Goal: Task Accomplishment & Management: Manage account settings

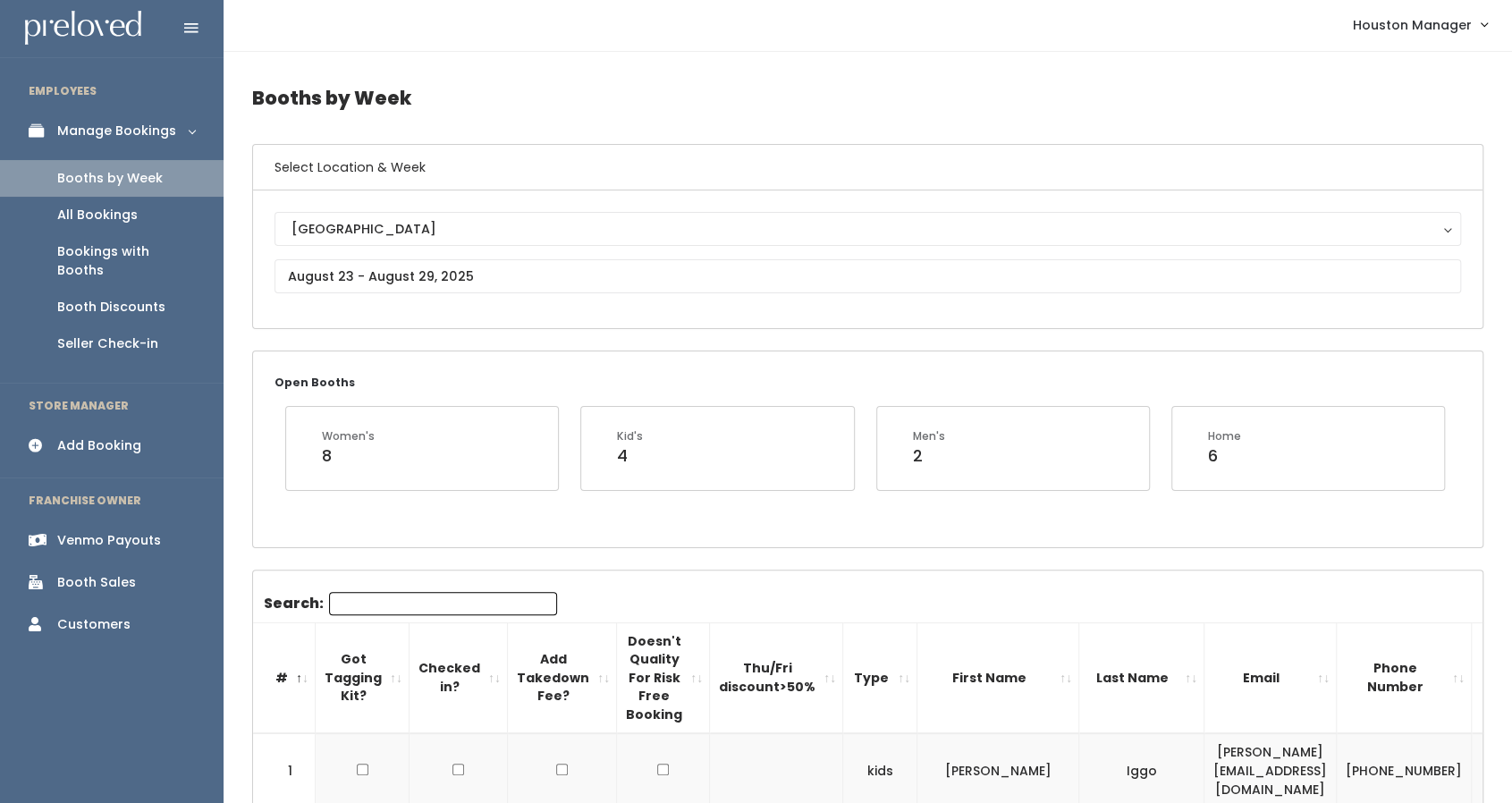
scroll to position [0, 1]
click at [145, 299] on div "Booth Discounts" at bounding box center [112, 308] width 109 height 19
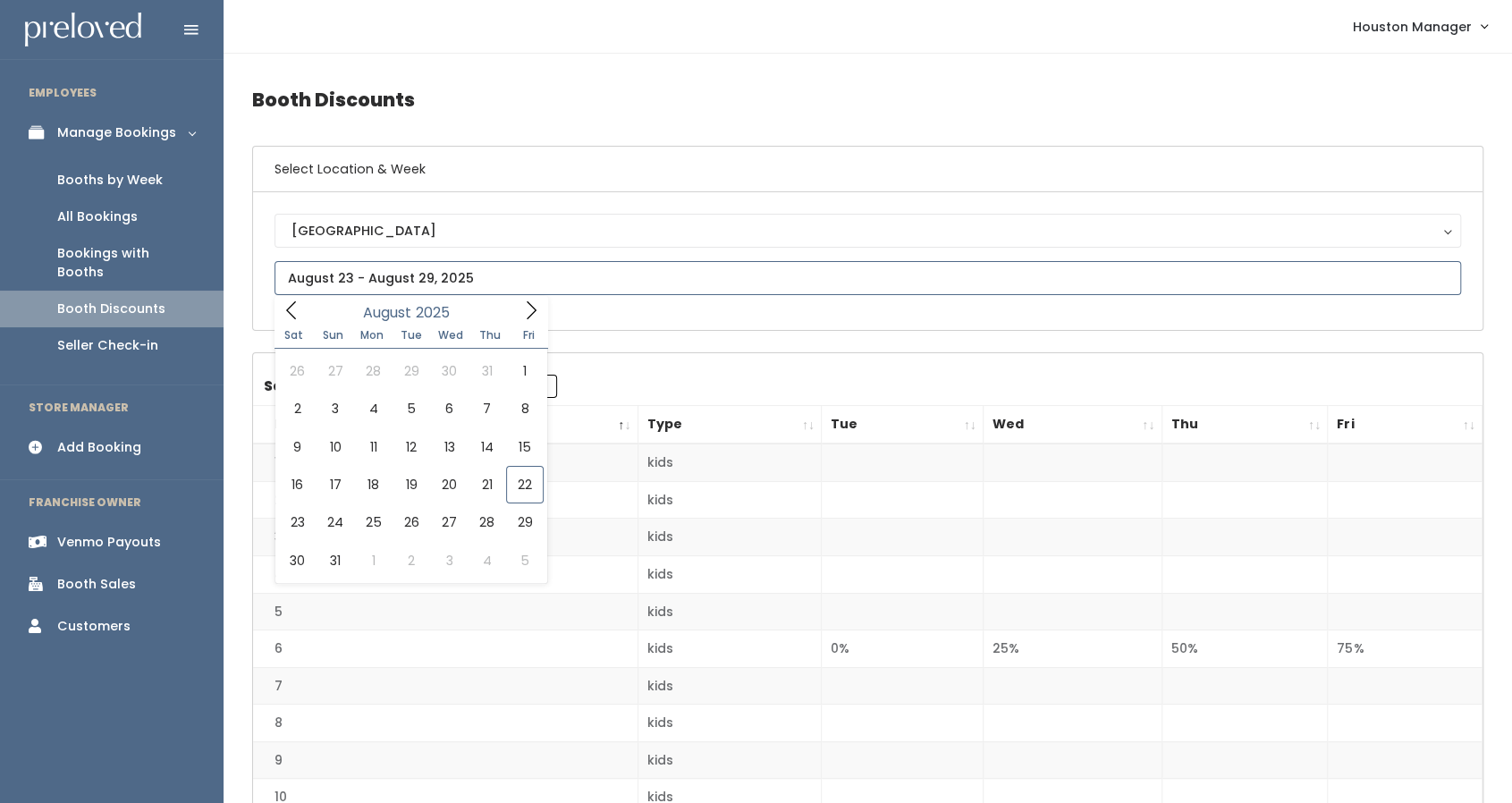
click at [399, 270] on input "text" at bounding box center [868, 278] width 1187 height 34
type input "August 16 to August 22"
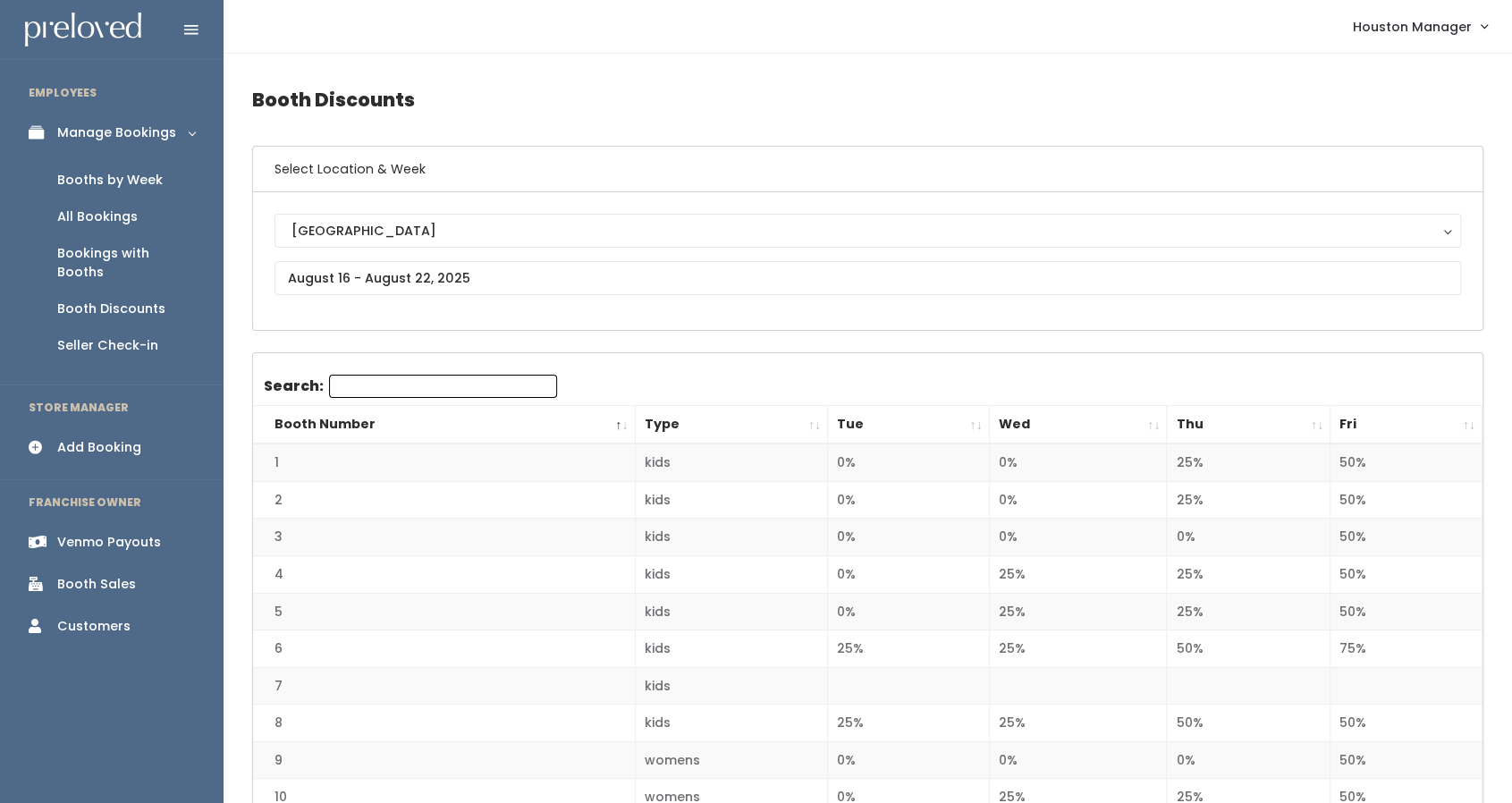
click at [1417, 411] on th "Fri" at bounding box center [1407, 425] width 152 height 39
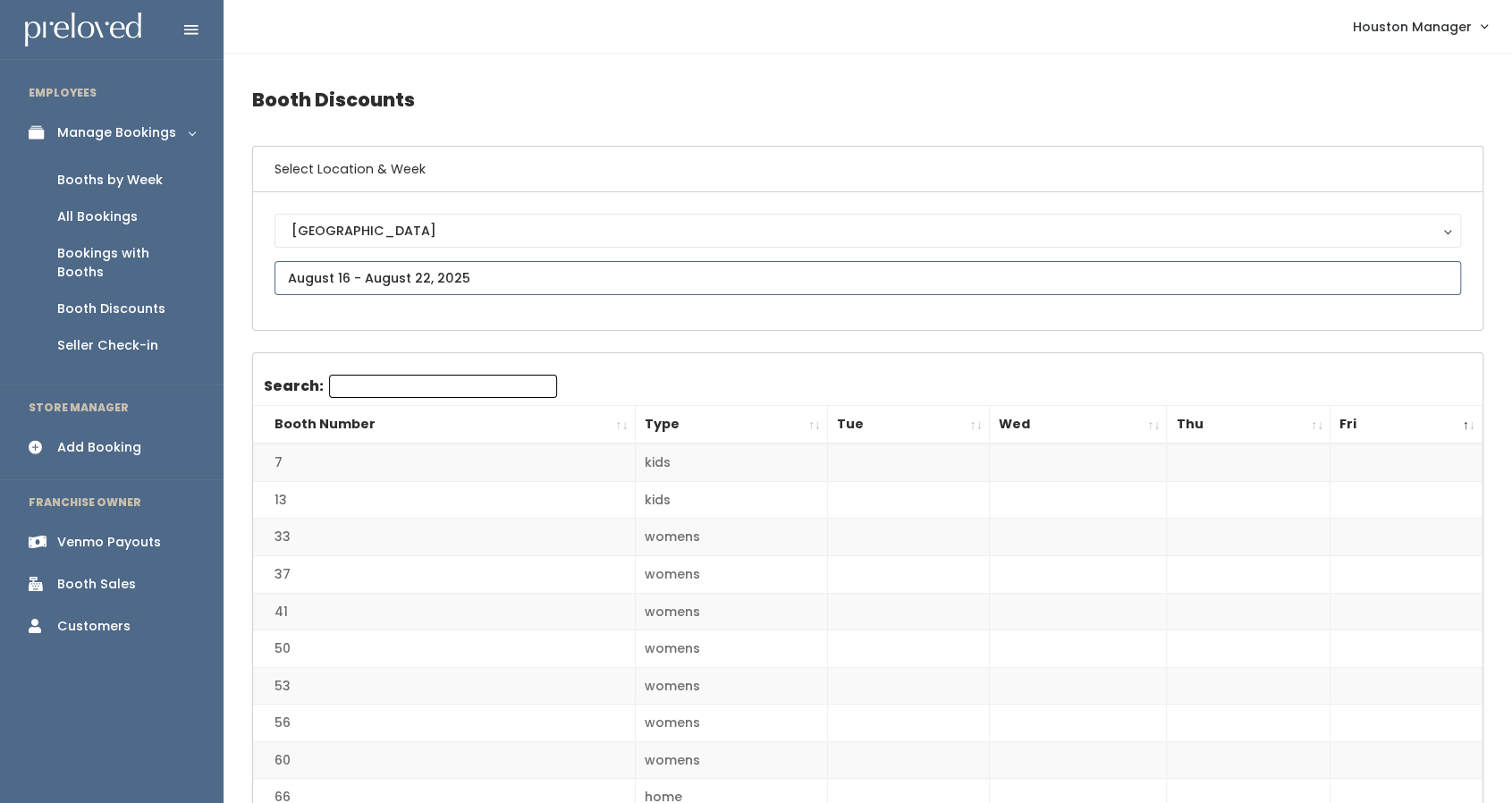
click at [372, 270] on input "text" at bounding box center [868, 278] width 1187 height 34
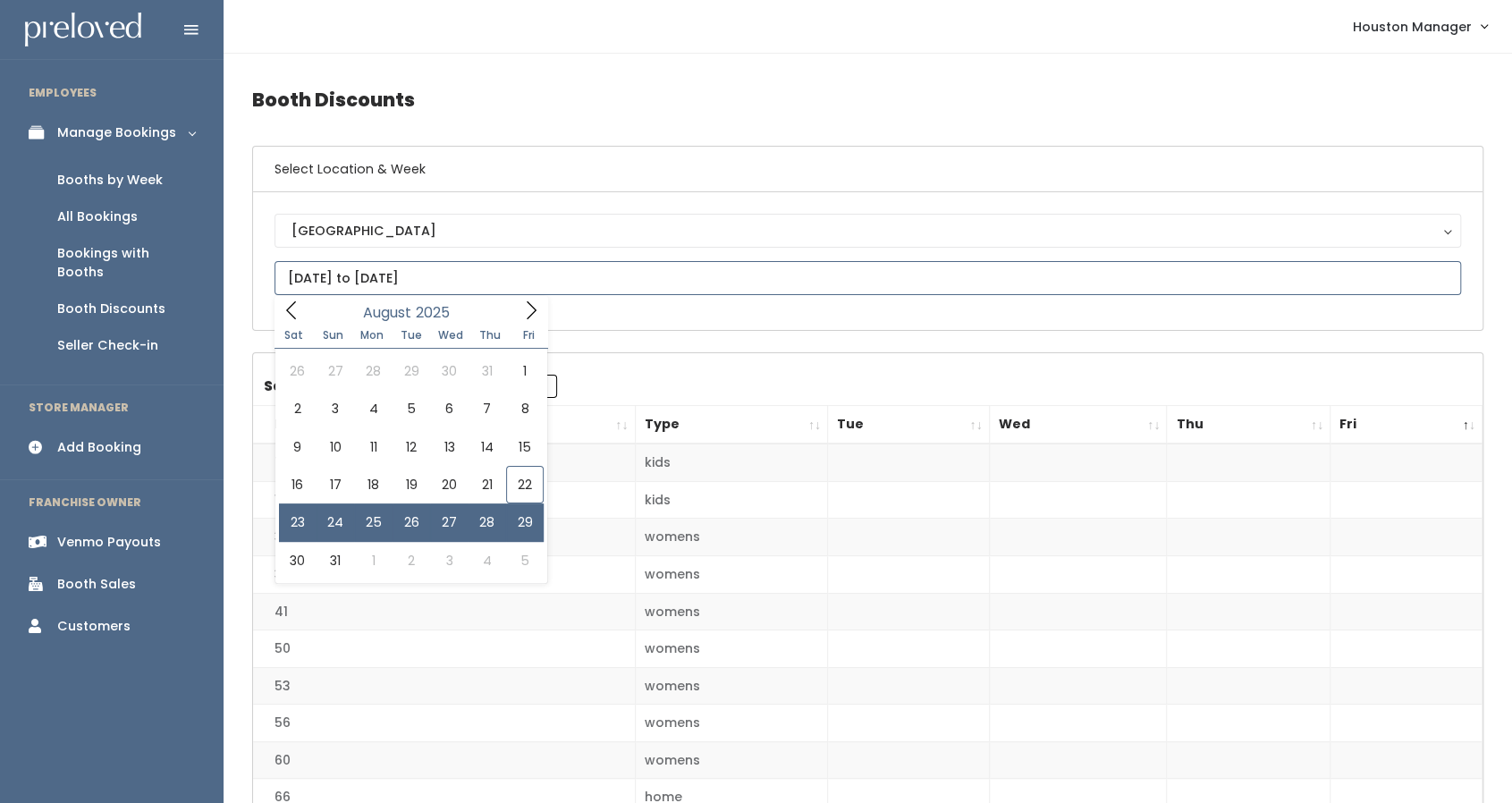
click at [398, 282] on input "August 23 to August 29" at bounding box center [868, 278] width 1187 height 34
type input "August 23 to August 29"
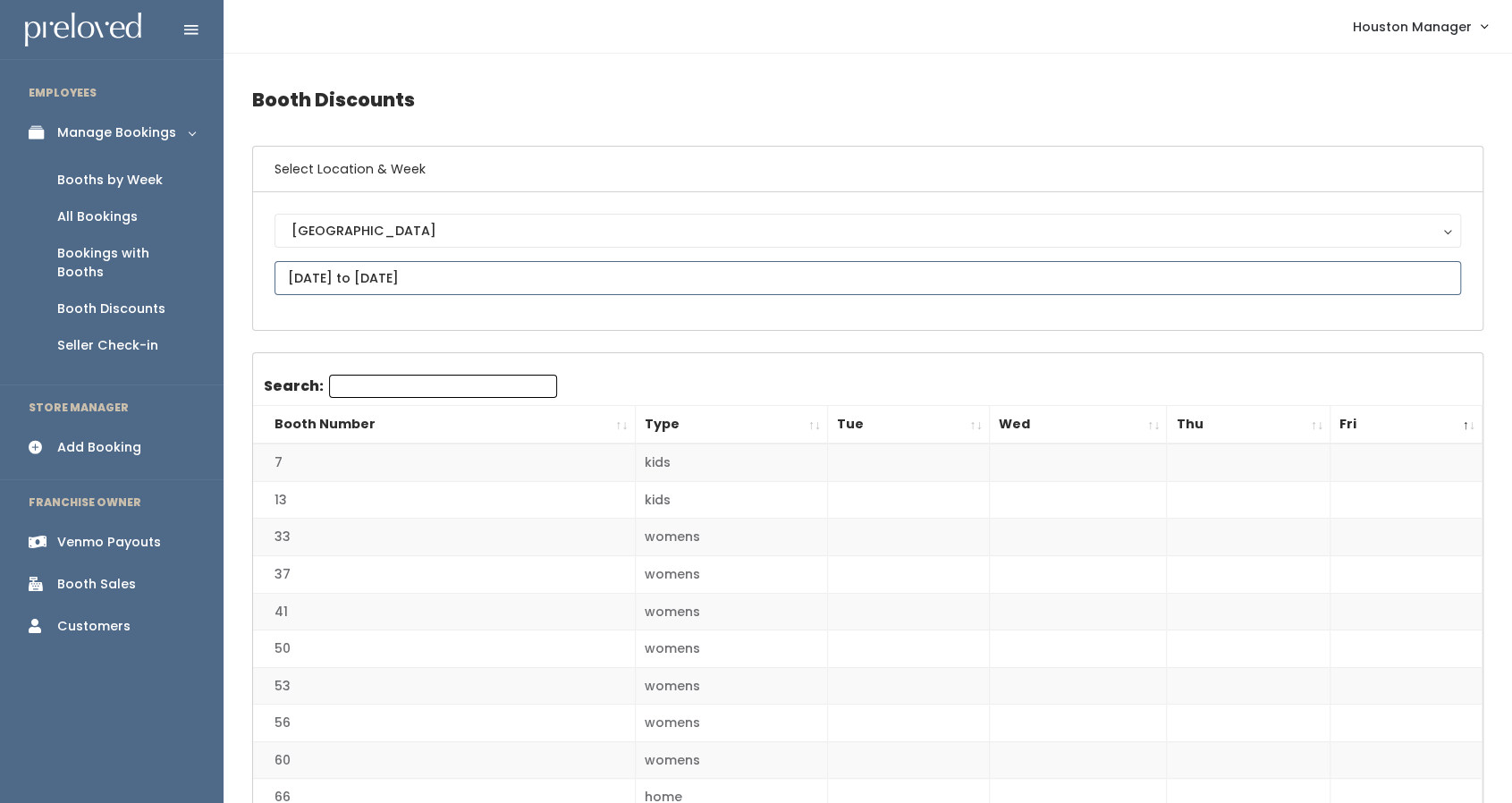
scroll to position [2, 0]
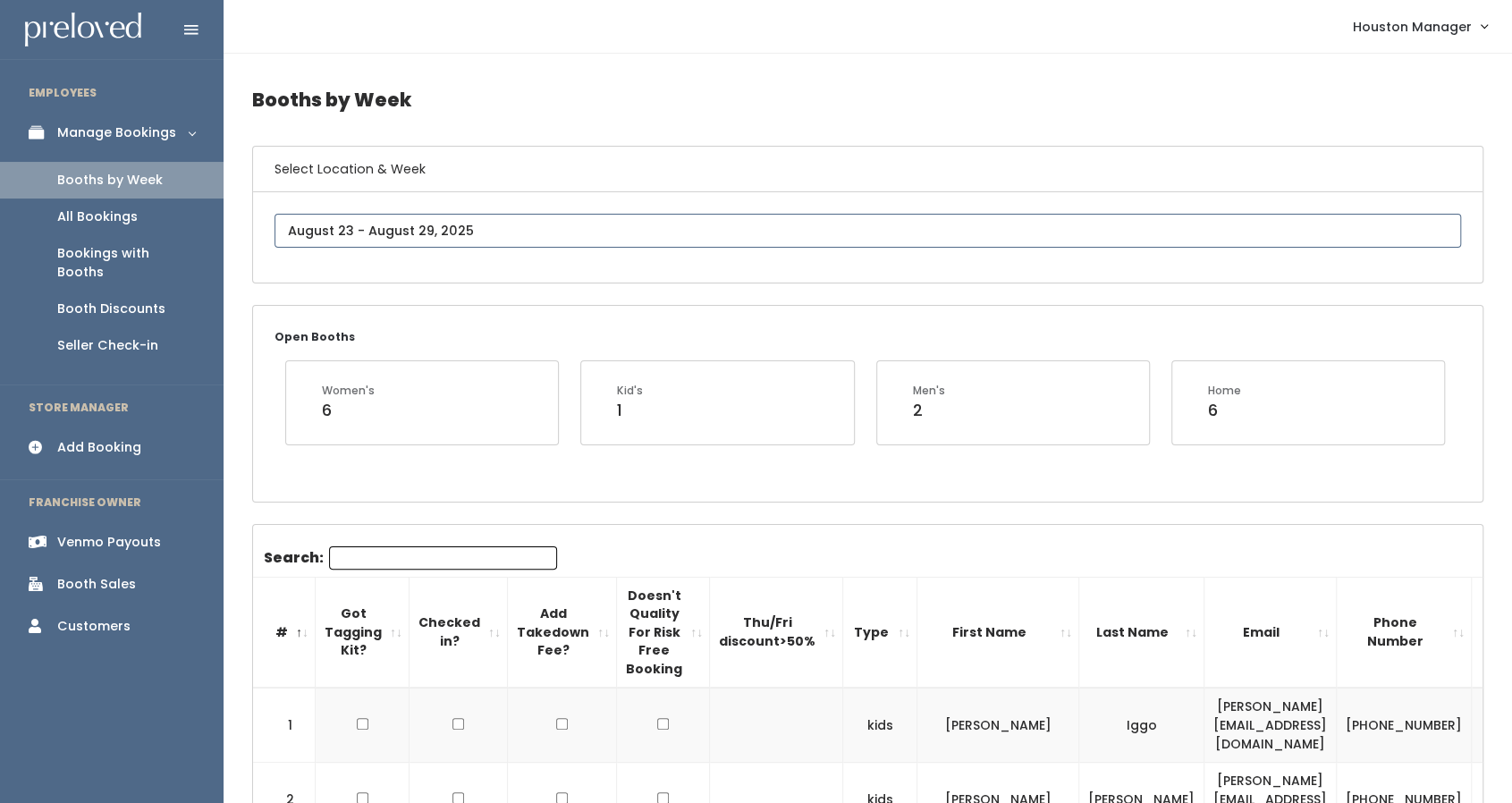
click at [399, 228] on input "text" at bounding box center [868, 230] width 1187 height 34
type input "August 23 to August 29"
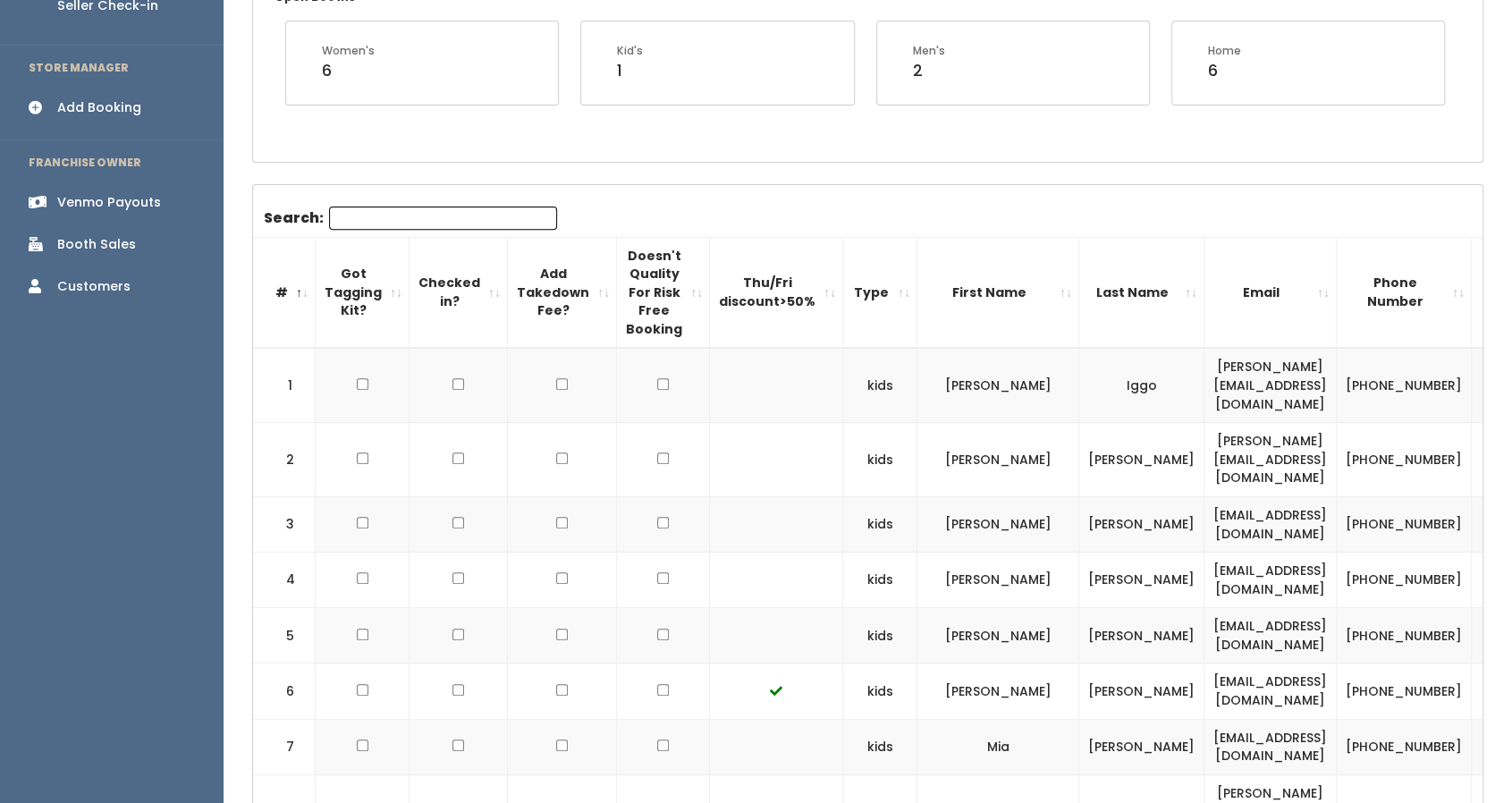
scroll to position [341, 0]
click at [562, 496] on td at bounding box center [562, 523] width 109 height 55
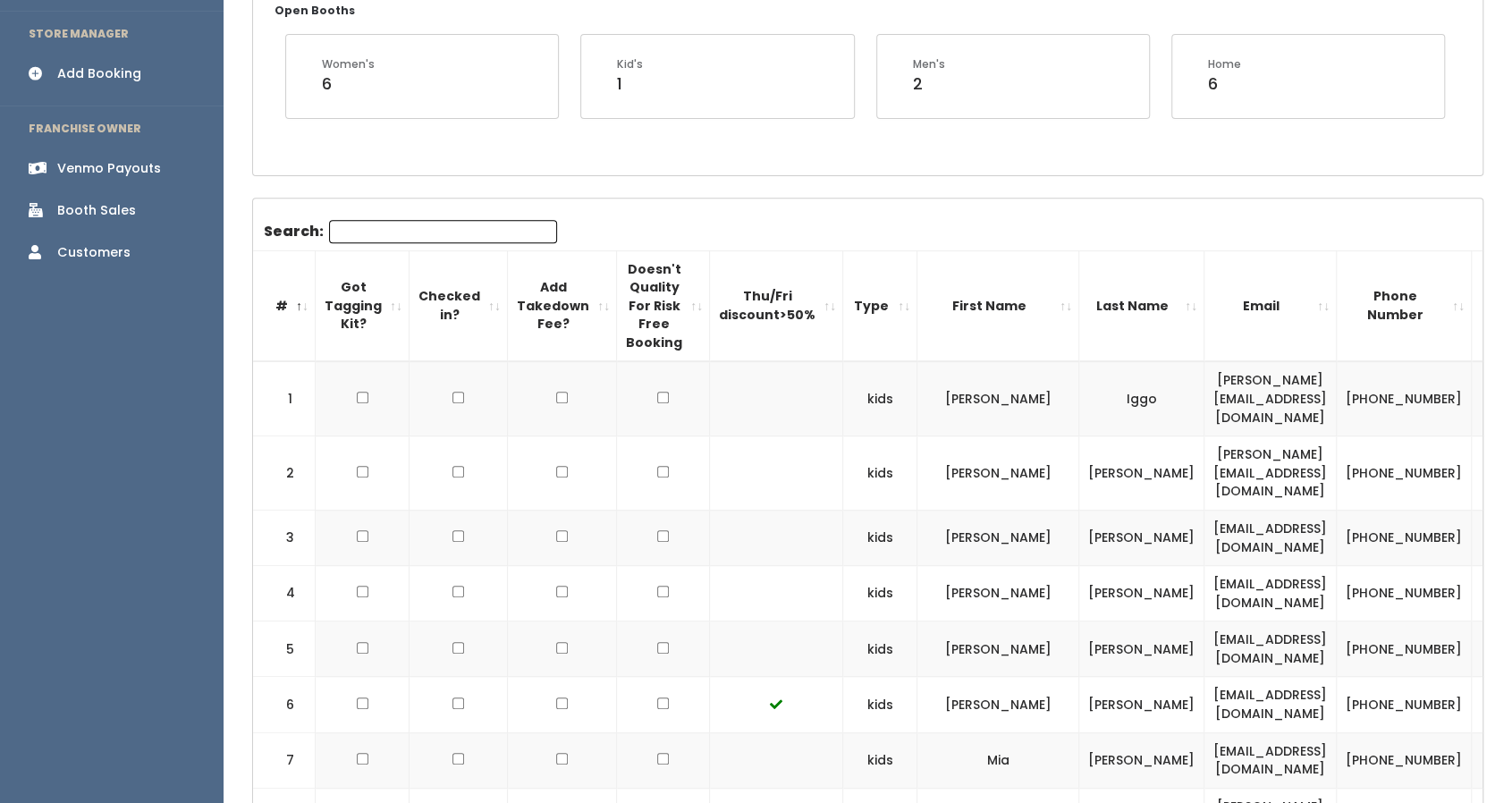
scroll to position [0, 0]
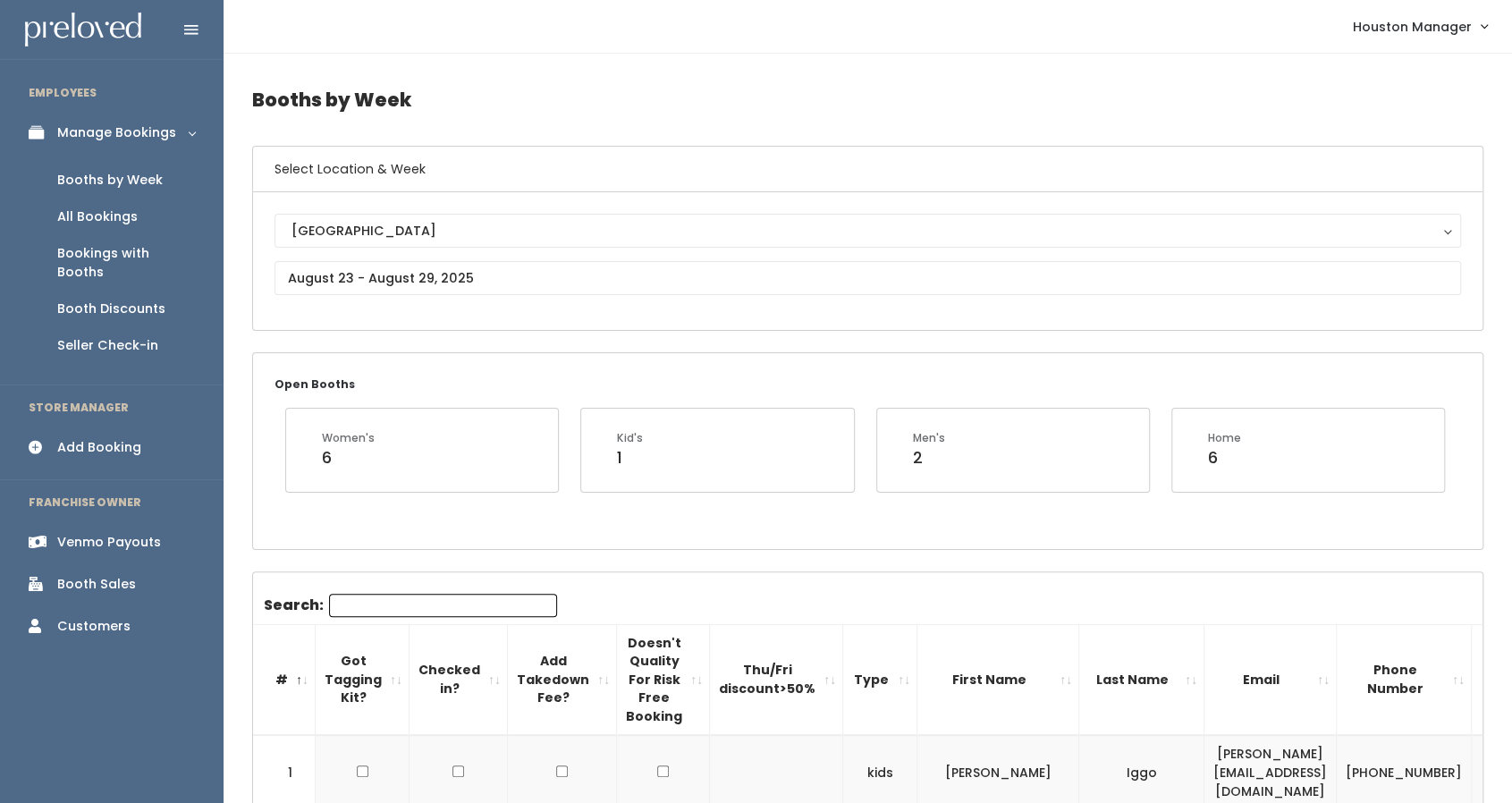
click at [161, 299] on div "Booth Discounts" at bounding box center [112, 308] width 109 height 19
click at [137, 299] on div "Booth Discounts" at bounding box center [112, 308] width 109 height 19
click at [381, 269] on input "text" at bounding box center [868, 278] width 1187 height 34
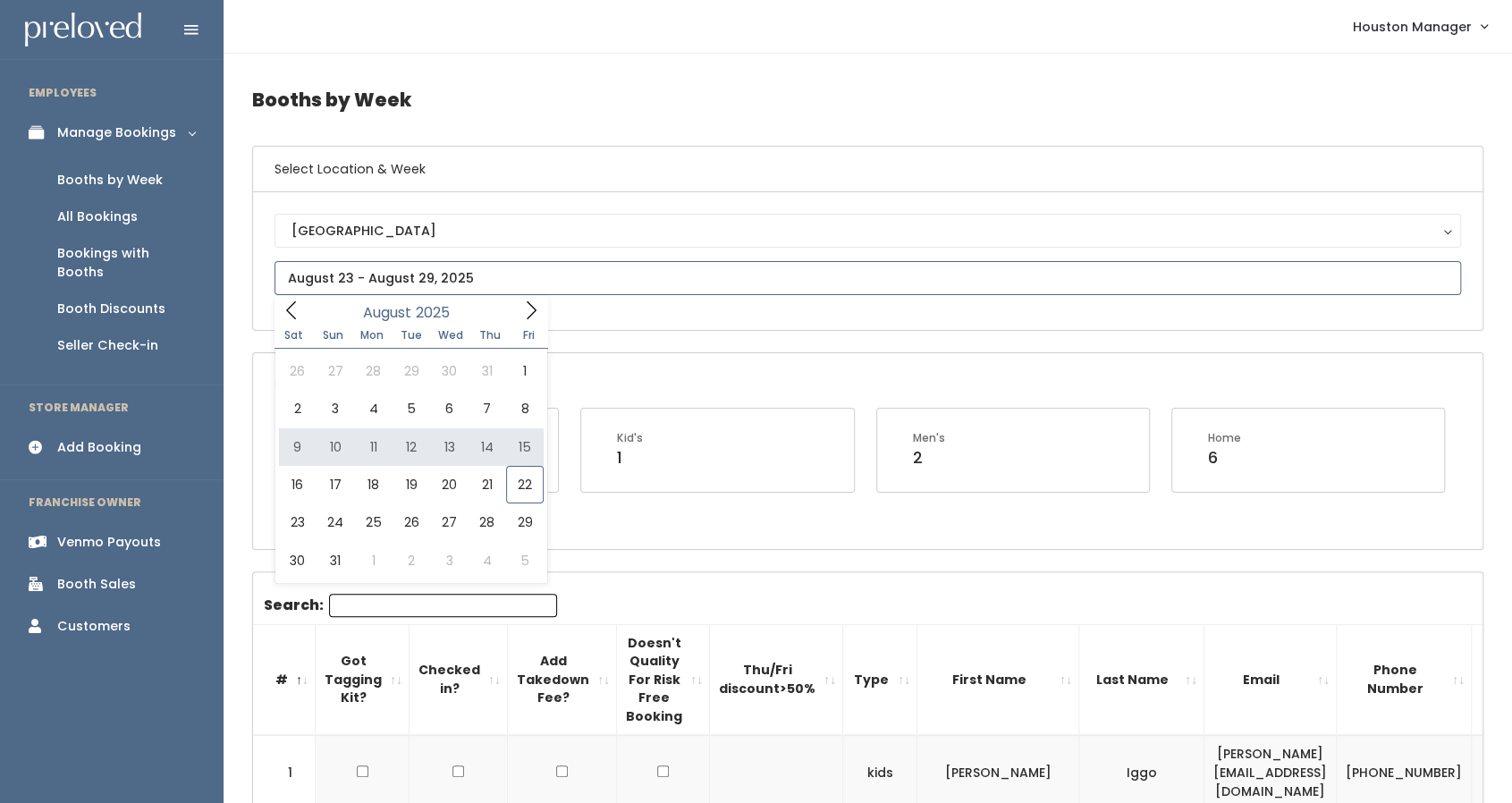
type input "August 16 to August 22"
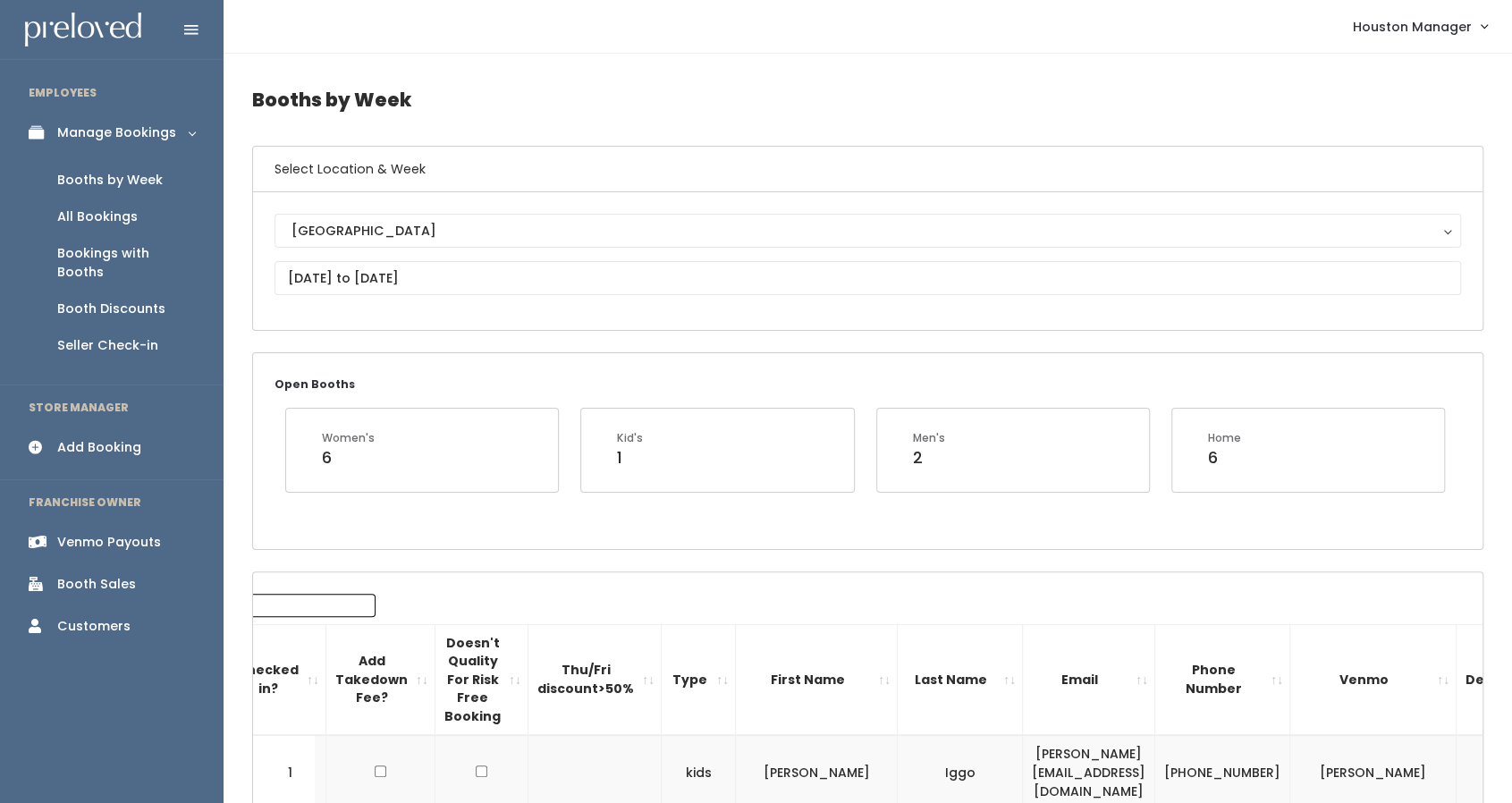
click at [156, 299] on div "Booth Discounts" at bounding box center [112, 308] width 109 height 19
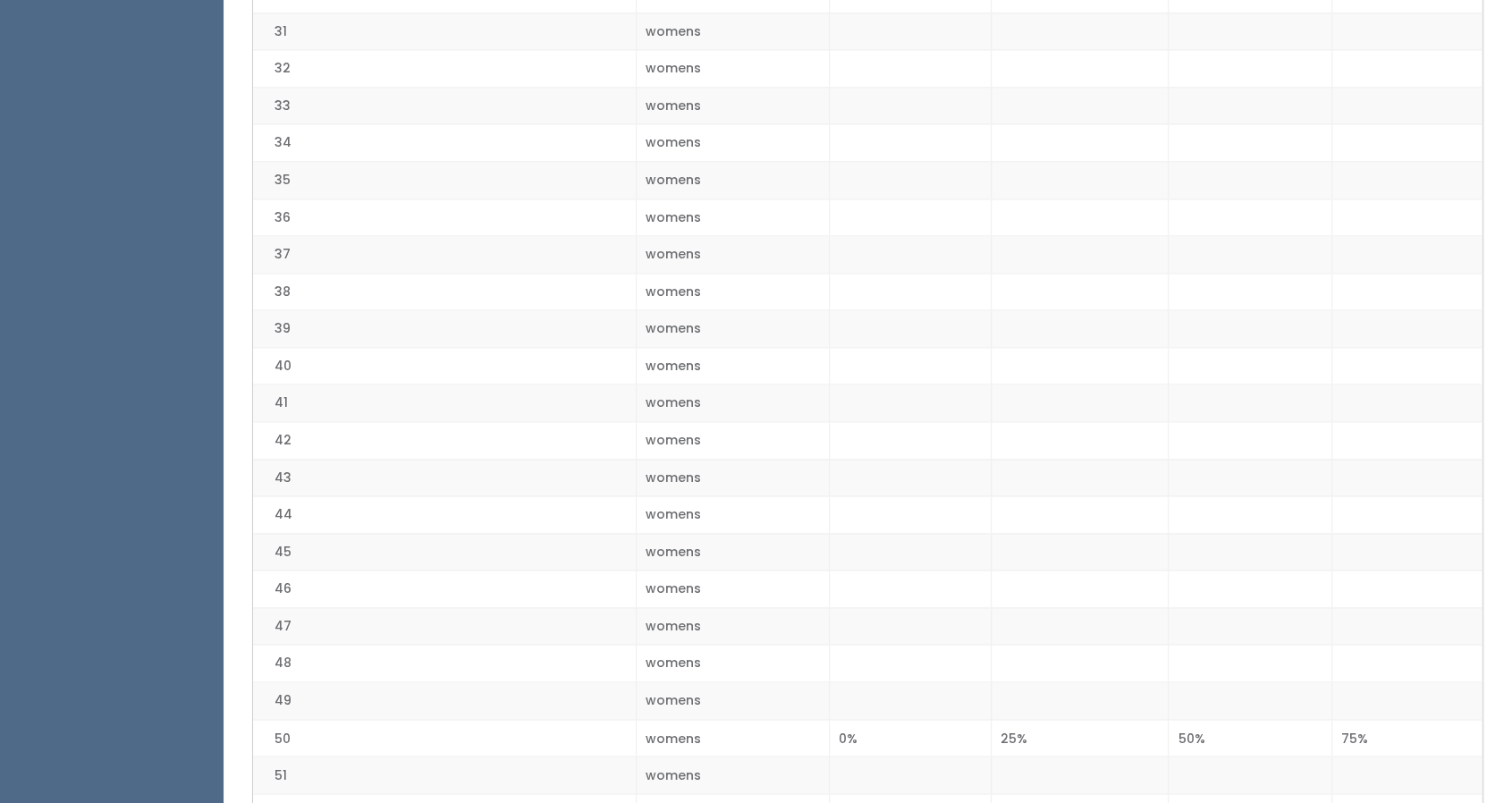
scroll to position [1548, 0]
